Goal: Task Accomplishment & Management: Manage account settings

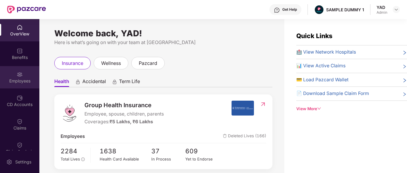
click at [12, 81] on div "Employees" at bounding box center [19, 81] width 39 height 6
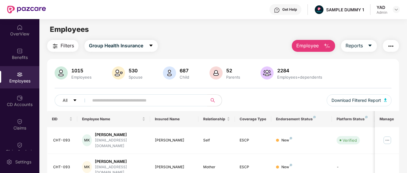
click at [287, 10] on div "Get Help" at bounding box center [289, 9] width 15 height 5
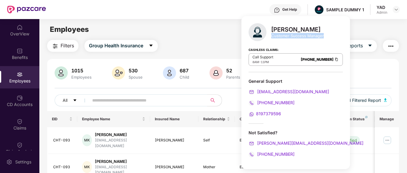
drag, startPoint x: 272, startPoint y: 38, endPoint x: 324, endPoint y: 37, distance: 52.2
click at [324, 37] on div "[PERSON_NAME] Customer Success Manager Cashless Claims: Call Support 8AM - 11PM…" at bounding box center [295, 92] width 109 height 153
click at [233, 42] on div "Filters Group Health Insurance Employee Reports" at bounding box center [223, 46] width 352 height 12
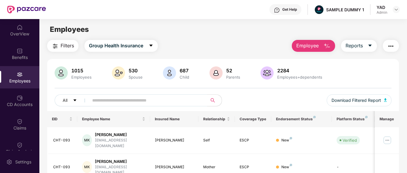
click at [322, 48] on button "Employee" at bounding box center [313, 46] width 43 height 12
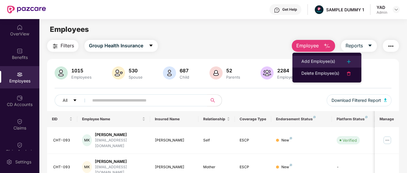
click at [321, 60] on div "Add Employee(s)" at bounding box center [318, 61] width 34 height 7
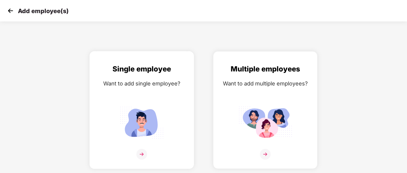
click at [150, 128] on img at bounding box center [142, 122] width 54 height 37
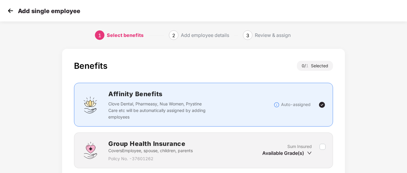
scroll to position [47, 0]
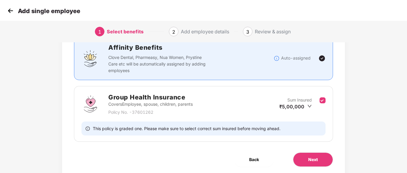
click at [296, 118] on div "Group Health Insurance Covers Employee, spouse, children, parents Policy No. - …" at bounding box center [203, 114] width 259 height 56
click at [315, 157] on span "Next" at bounding box center [313, 160] width 10 height 7
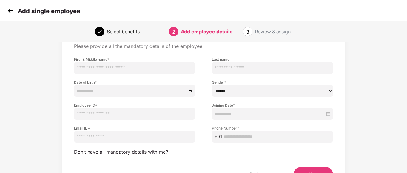
scroll to position [0, 0]
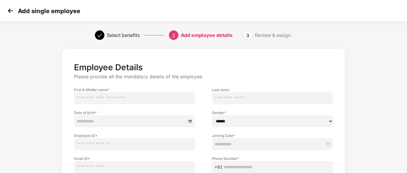
click at [10, 12] on img at bounding box center [10, 10] width 9 height 9
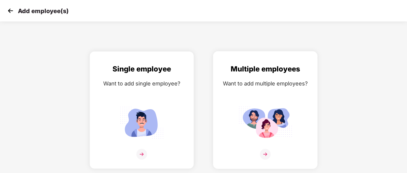
click at [247, 106] on img at bounding box center [265, 122] width 54 height 37
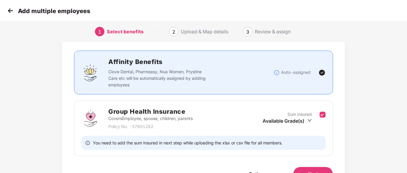
scroll to position [44, 0]
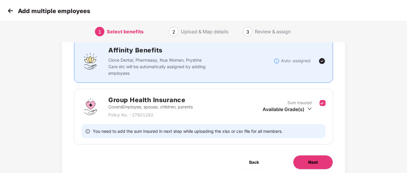
click at [309, 160] on span "Next" at bounding box center [313, 162] width 10 height 7
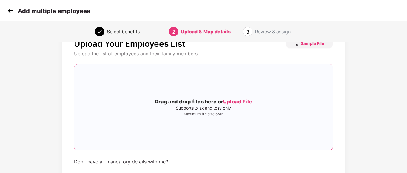
scroll to position [0, 0]
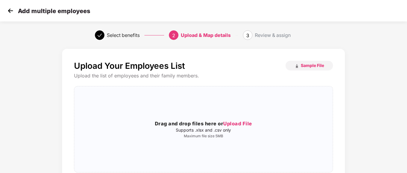
click at [11, 13] on img at bounding box center [10, 10] width 9 height 9
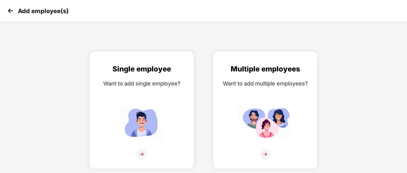
click at [7, 11] on img at bounding box center [10, 10] width 9 height 9
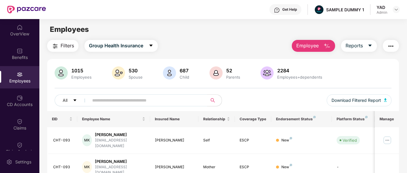
click at [387, 46] on button "button" at bounding box center [391, 46] width 16 height 12
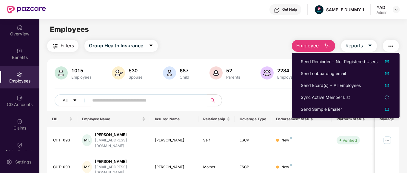
click at [270, 92] on div "1015 Employees 530 Spouse 687 Child [DEMOGRAPHIC_DATA] Parents 2284 Employees+d…" at bounding box center [223, 89] width 352 height 45
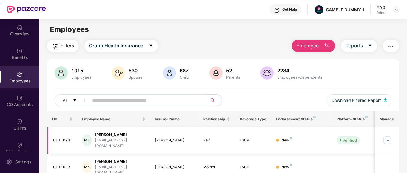
scroll to position [7, 0]
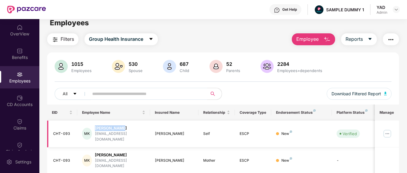
drag, startPoint x: 98, startPoint y: 129, endPoint x: 121, endPoint y: 127, distance: 23.4
click at [121, 127] on div "[PERSON_NAME]" at bounding box center [120, 129] width 50 height 6
click at [127, 129] on div "[PERSON_NAME]" at bounding box center [120, 129] width 50 height 6
click at [392, 40] on img "button" at bounding box center [390, 39] width 7 height 7
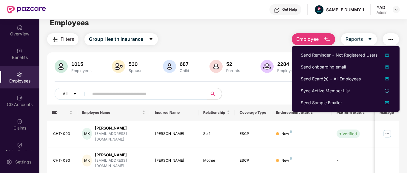
click at [228, 19] on div "Get Help SAMPLE DUMMY 1 YAD Admin" at bounding box center [223, 9] width 354 height 19
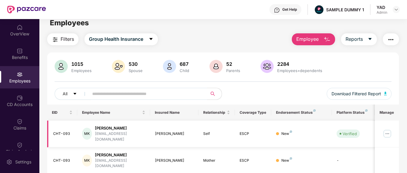
scroll to position [16, 0]
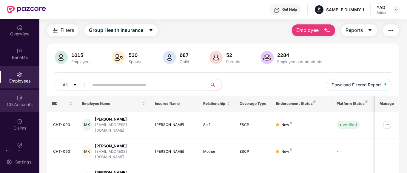
click at [19, 104] on div "CD Accounts" at bounding box center [19, 105] width 39 height 6
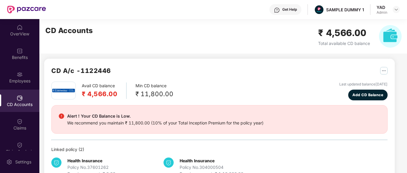
scroll to position [2, 0]
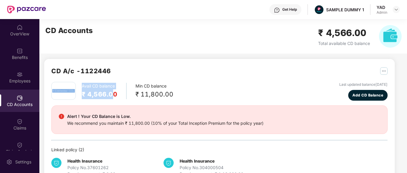
drag, startPoint x: 78, startPoint y: 82, endPoint x: 114, endPoint y: 98, distance: 39.2
click at [114, 98] on div "Avail CD balance ₹ 4,566.00 Min CD balance ₹ 11,800.00" at bounding box center [112, 91] width 122 height 18
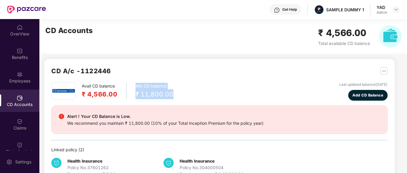
drag, startPoint x: 135, startPoint y: 84, endPoint x: 177, endPoint y: 95, distance: 44.2
click at [177, 95] on div "Avail CD balance ₹ 4,566.00 Min CD balance ₹ 11,800.00 Last updated balance [DA…" at bounding box center [219, 91] width 336 height 19
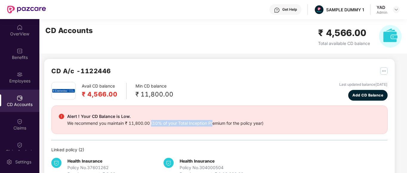
drag, startPoint x: 151, startPoint y: 123, endPoint x: 213, endPoint y: 120, distance: 62.7
click at [213, 120] on div "We recommend you maintain ₹ 11,800.00 (10% of your Total Inception Premium for …" at bounding box center [165, 123] width 196 height 7
click at [218, 128] on div "Alert ! Your CD Balance is Low. We recommend you maintain ₹ 11,800.00 (10% of y…" at bounding box center [219, 120] width 336 height 29
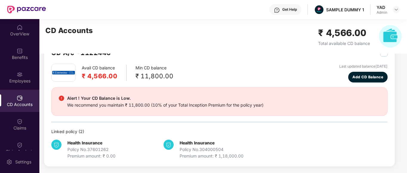
scroll to position [0, 0]
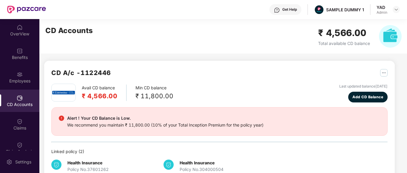
click at [312, 77] on div "CD A/c - 1122446" at bounding box center [219, 76] width 336 height 16
click at [368, 98] on span "Add CD Balance" at bounding box center [368, 97] width 31 height 6
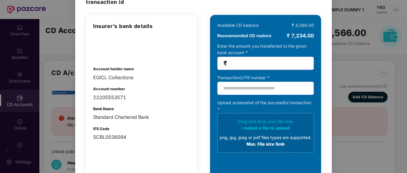
scroll to position [39, 0]
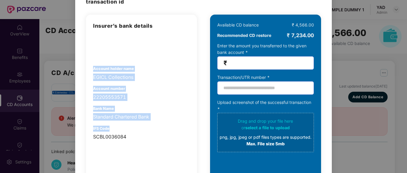
drag, startPoint x: 92, startPoint y: 66, endPoint x: 149, endPoint y: 131, distance: 86.3
click at [149, 131] on div "Insurer’s bank details Account holder name EGICL Collections Account number 222…" at bounding box center [141, 110] width 111 height 191
click at [164, 97] on div "22205553571" at bounding box center [141, 97] width 97 height 7
drag, startPoint x: 90, startPoint y: 67, endPoint x: 147, endPoint y: 138, distance: 91.3
click at [147, 138] on div "Insurer’s bank details Account holder name EGICL Collections Account number 222…" at bounding box center [141, 110] width 111 height 191
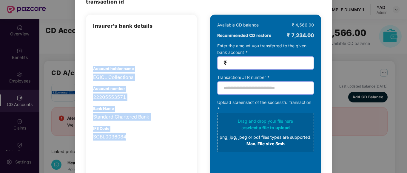
click at [163, 90] on div "Account number 22205553571" at bounding box center [141, 93] width 97 height 15
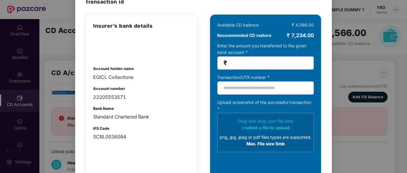
scroll to position [36, 0]
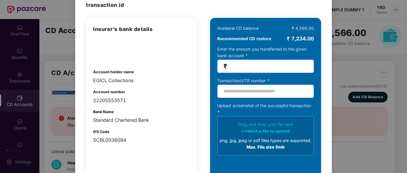
click at [266, 66] on input "number" at bounding box center [267, 66] width 79 height 7
type input "*****"
click at [174, 96] on div "Account number 22205553571" at bounding box center [141, 96] width 97 height 15
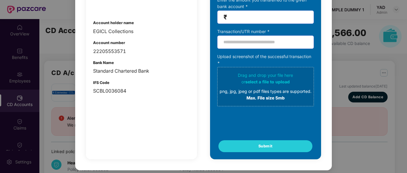
scroll to position [2, 0]
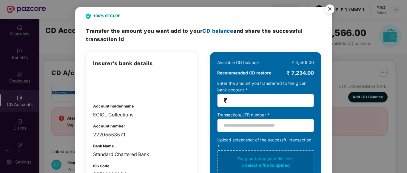
click at [327, 9] on img "Close" at bounding box center [329, 10] width 17 height 17
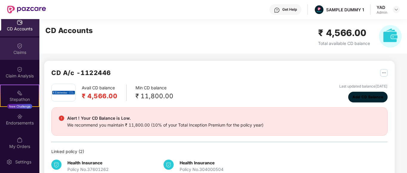
scroll to position [100, 0]
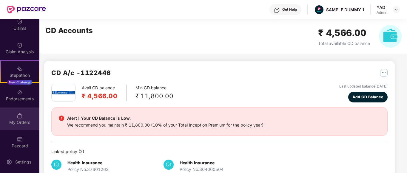
click at [10, 124] on div "My Orders" at bounding box center [19, 123] width 39 height 6
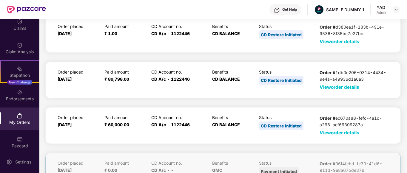
scroll to position [59, 0]
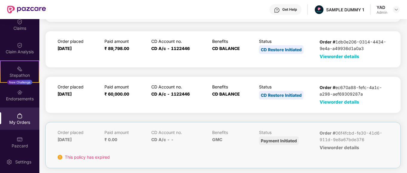
click at [335, 102] on span "View order details" at bounding box center [340, 102] width 40 height 6
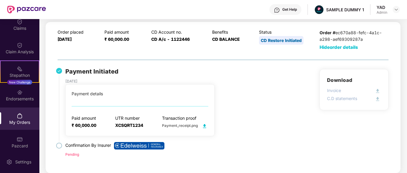
scroll to position [113, 0]
click at [333, 48] on span "Hide order details" at bounding box center [339, 48] width 39 height 6
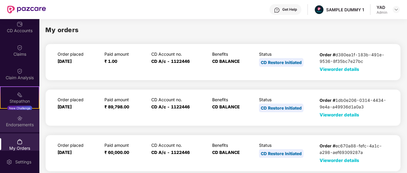
scroll to position [73, 0]
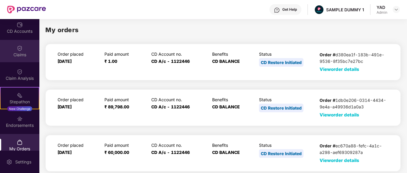
click at [8, 60] on div "Claims" at bounding box center [19, 51] width 39 height 22
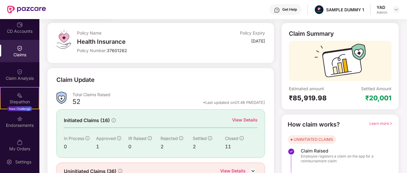
scroll to position [30, 0]
drag, startPoint x: 287, startPoint y: 33, endPoint x: 366, endPoint y: 31, distance: 79.1
click at [366, 31] on div "Claim Summary Estimated amount ₹85,919.98 Settled Amount ₹20,001" at bounding box center [340, 65] width 118 height 87
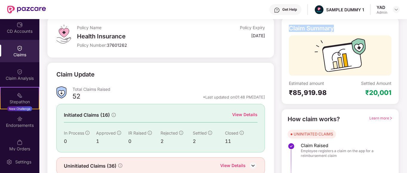
scroll to position [60, 0]
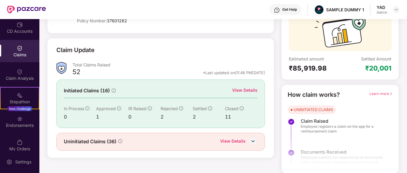
click at [247, 90] on div "View Details" at bounding box center [244, 90] width 25 height 7
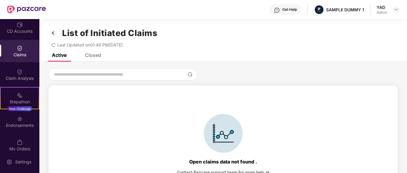
click at [92, 56] on div "Closed" at bounding box center [93, 55] width 16 height 6
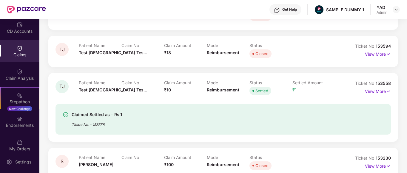
scroll to position [87, 0]
click at [382, 94] on p "View More" at bounding box center [378, 91] width 26 height 8
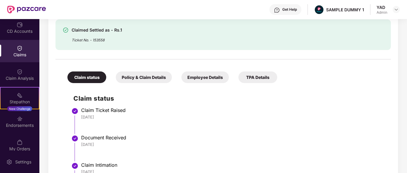
scroll to position [190, 0]
click at [141, 80] on div "Policy & Claim Details" at bounding box center [144, 78] width 56 height 12
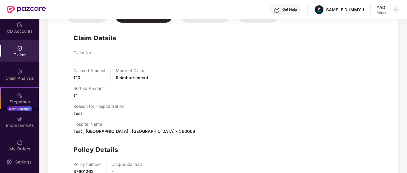
scroll to position [213, 0]
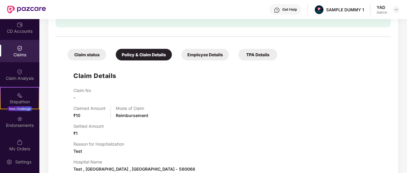
click at [196, 49] on div "Employee Details" at bounding box center [204, 55] width 47 height 12
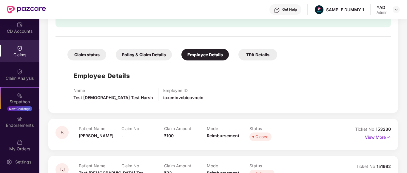
click at [247, 51] on div "TPA Details" at bounding box center [257, 55] width 39 height 12
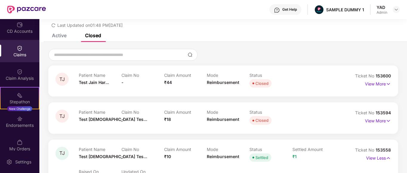
scroll to position [0, 0]
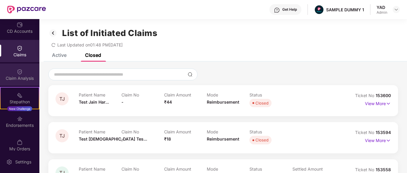
click at [20, 74] on img at bounding box center [20, 72] width 6 height 6
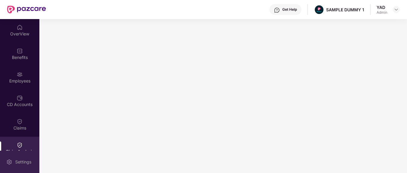
click at [14, 158] on div "Settings" at bounding box center [19, 162] width 39 height 22
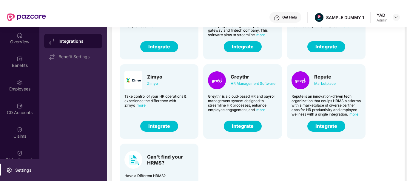
scroll to position [133, 0]
